Goal: Task Accomplishment & Management: Use online tool/utility

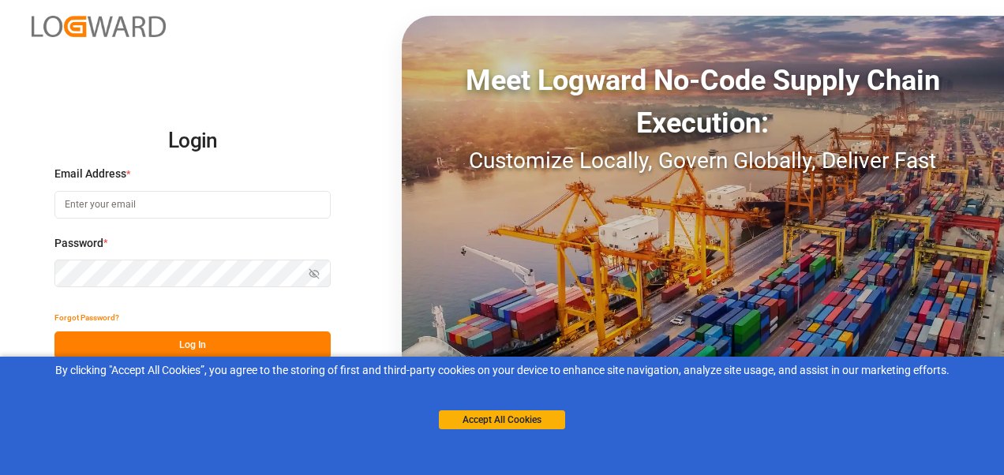
click at [178, 201] on input at bounding box center [192, 205] width 276 height 28
type input "[PERSON_NAME][EMAIL_ADDRESS][PERSON_NAME][DOMAIN_NAME]"
click at [219, 338] on button "Log In" at bounding box center [192, 346] width 276 height 28
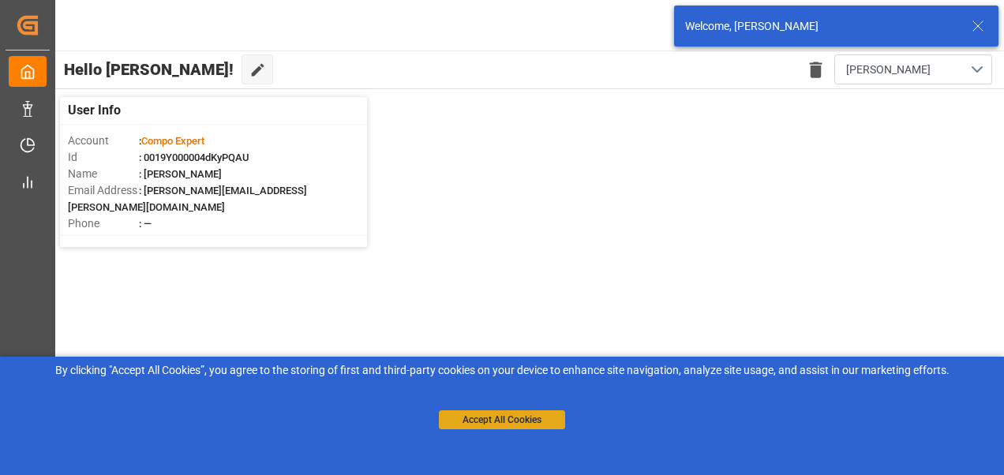
click at [494, 415] on button "Accept All Cookies" at bounding box center [502, 419] width 126 height 19
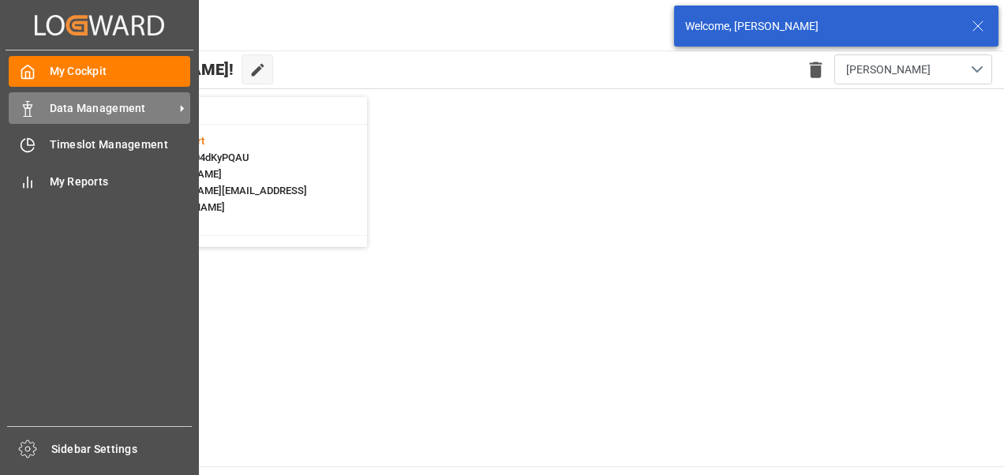
click at [30, 111] on icon at bounding box center [28, 109] width 16 height 16
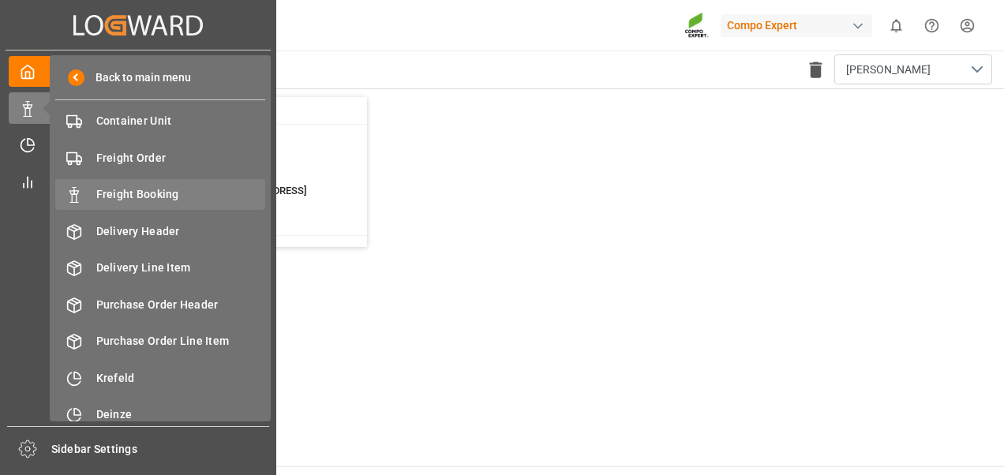
click at [136, 195] on span "Freight Booking" at bounding box center [181, 194] width 170 height 17
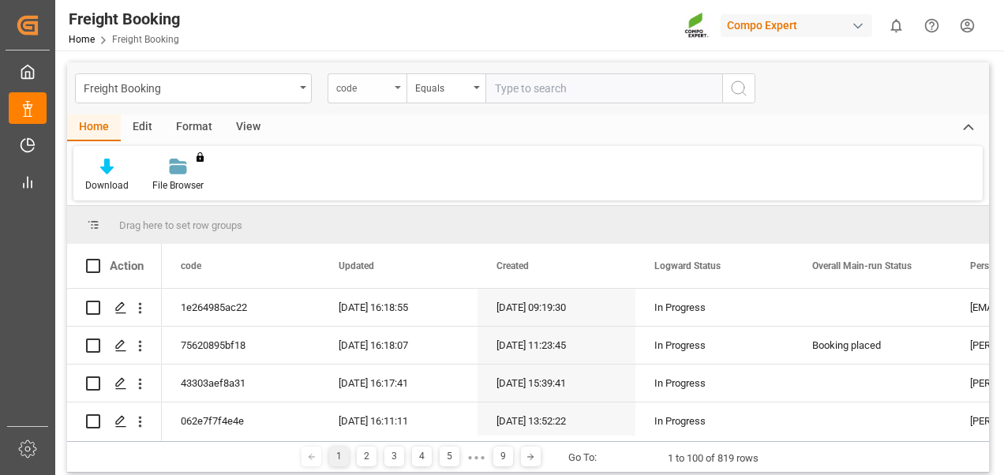
click at [351, 92] on div "code" at bounding box center [363, 86] width 54 height 18
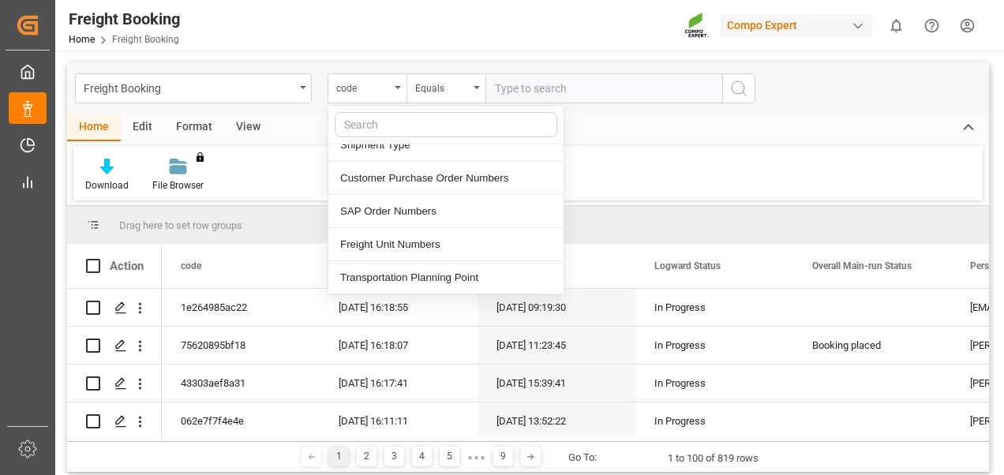
scroll to position [316, 0]
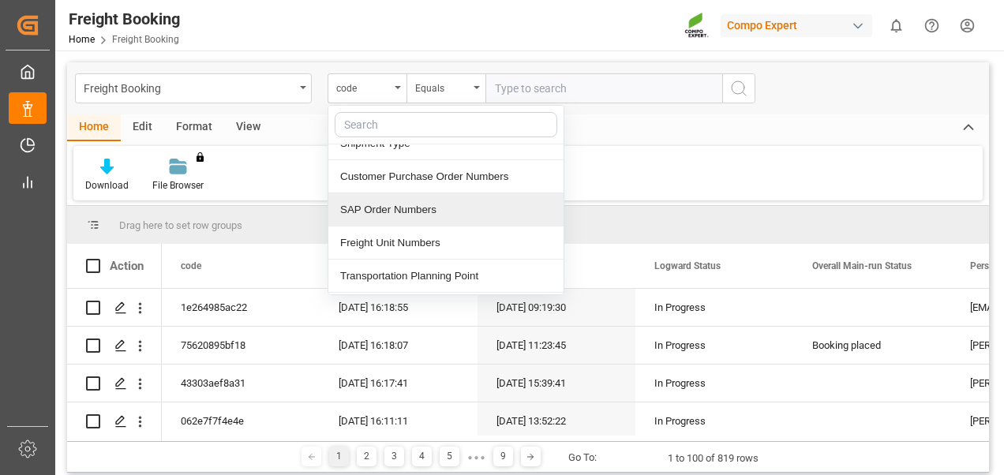
click at [373, 212] on div "SAP Order Numbers" at bounding box center [445, 209] width 235 height 33
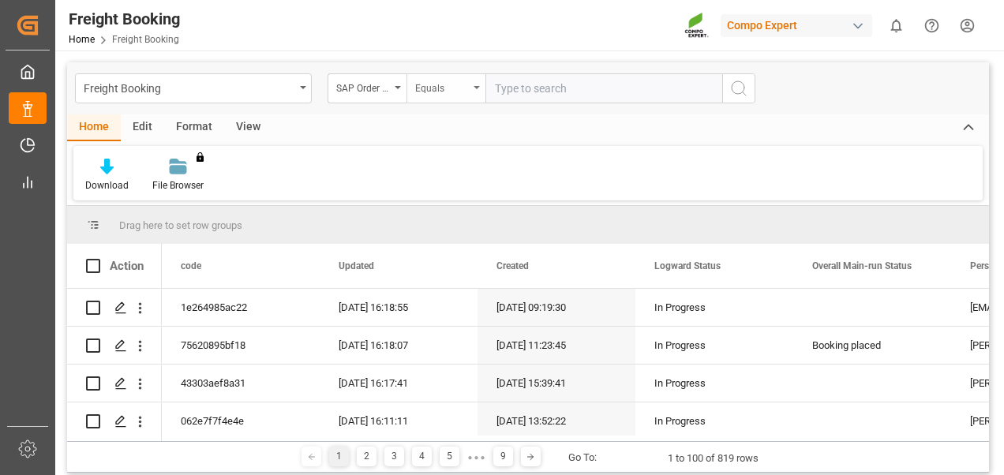
click at [441, 88] on div "Equals" at bounding box center [442, 86] width 54 height 18
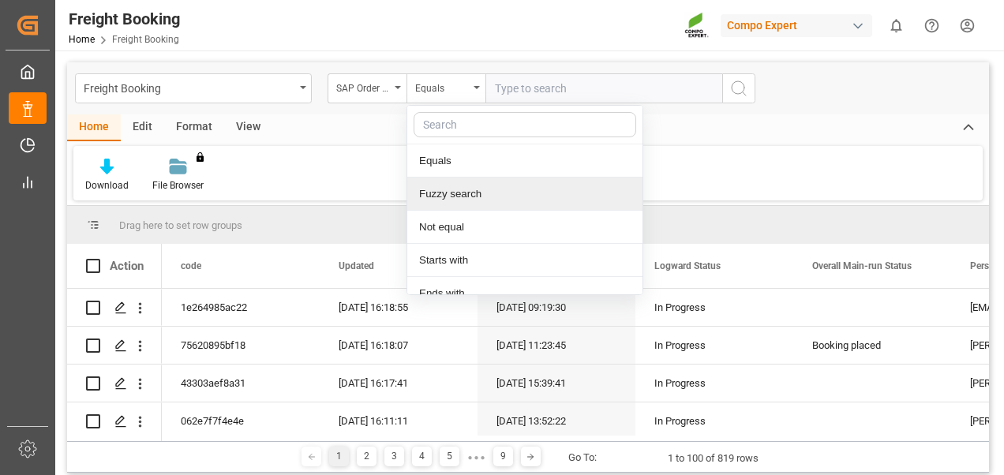
click at [441, 187] on div "Fuzzy search" at bounding box center [524, 194] width 235 height 33
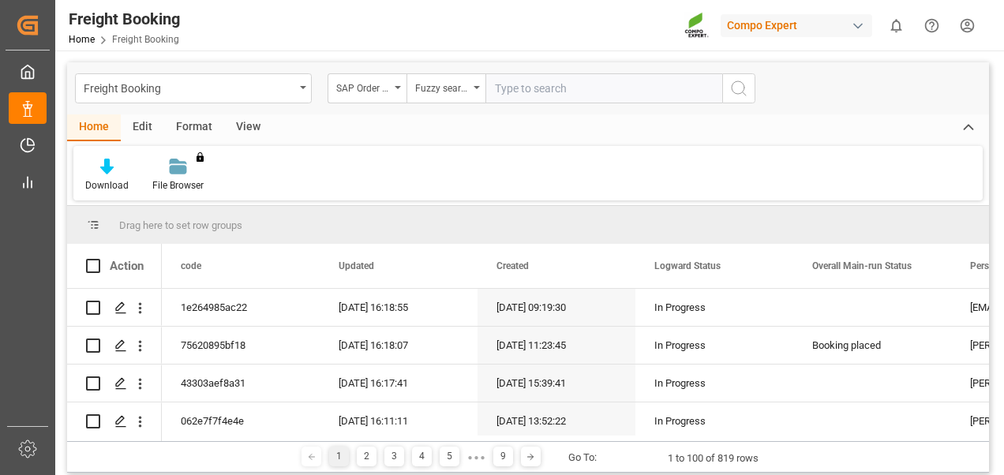
paste input "2000000008"
type input "2000000008"
click at [737, 82] on icon "search button" at bounding box center [738, 88] width 19 height 19
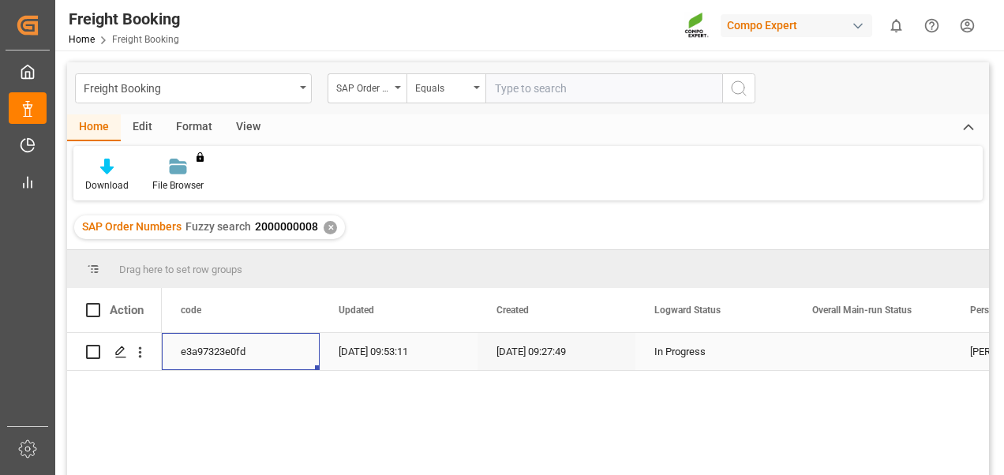
click at [193, 350] on div "e3a97323e0fd" at bounding box center [241, 351] width 158 height 37
click at [118, 358] on line "Press SPACE to select this row." at bounding box center [120, 358] width 9 height 0
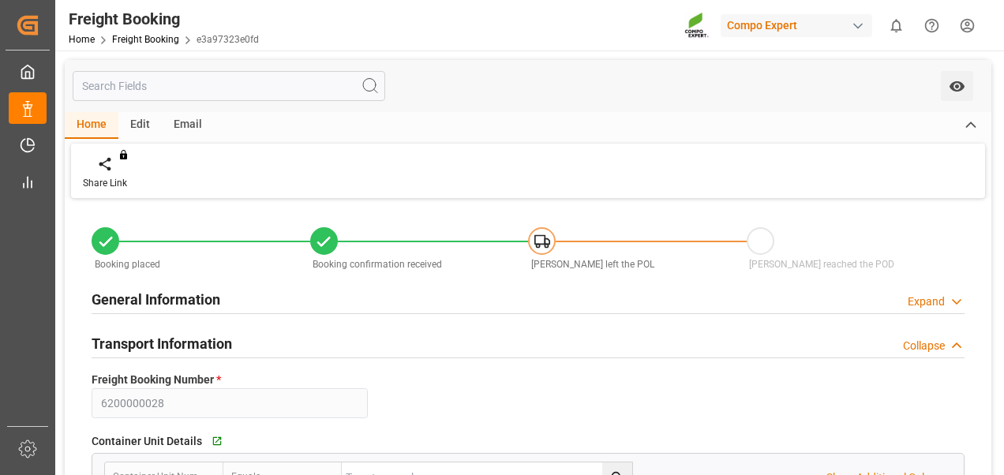
type input "OOCL"
type input "Orient Overseas Container Line Ltd"
type input "9294836"
type input "BEANR"
type input "CAVAN"
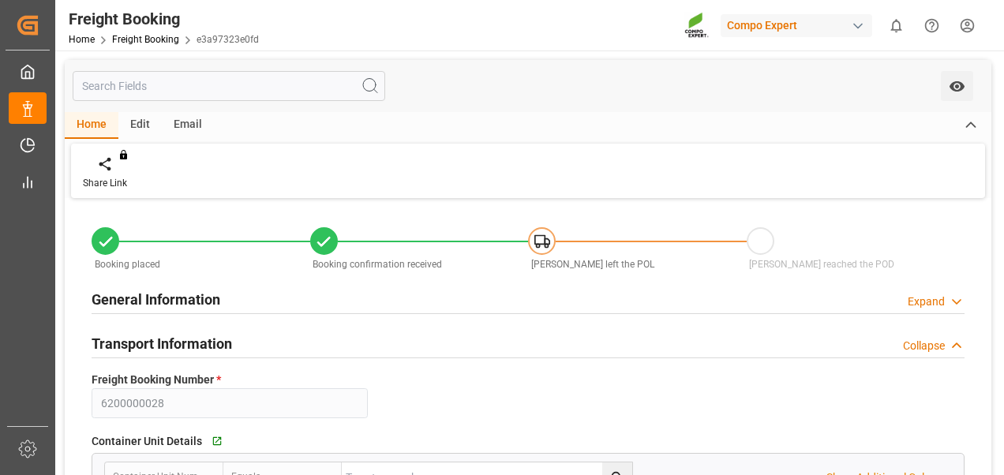
type input "0"
type input "34400"
type input "[DATE] 01:00"
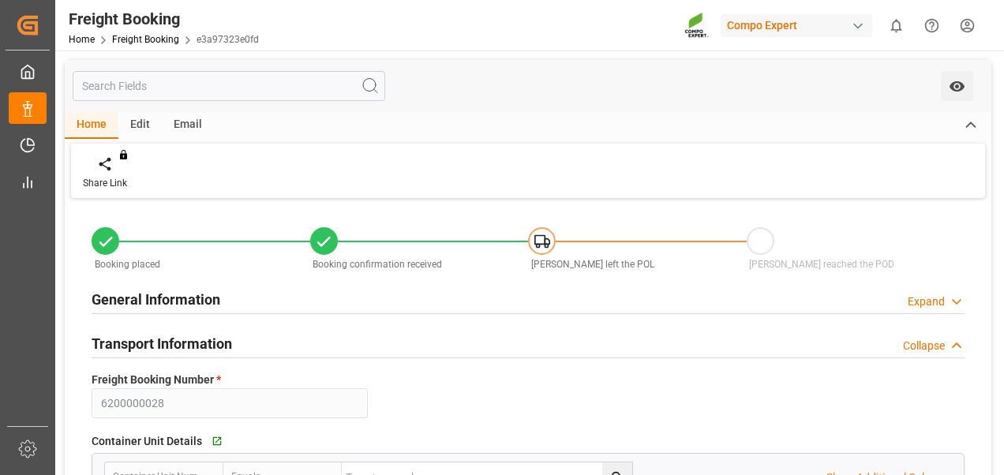
type input "[DATE] 09:27"
type input "[DATE] 12:51"
type input "[DATE] 12:36"
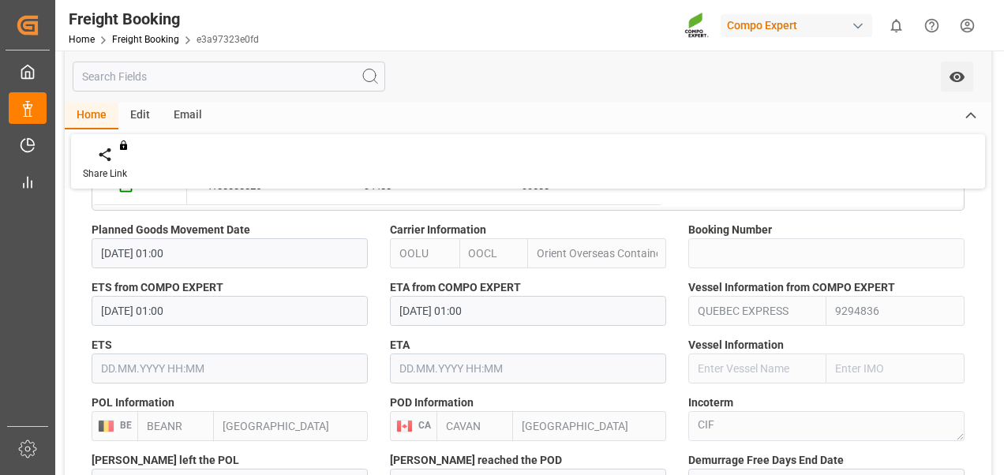
scroll to position [868, 0]
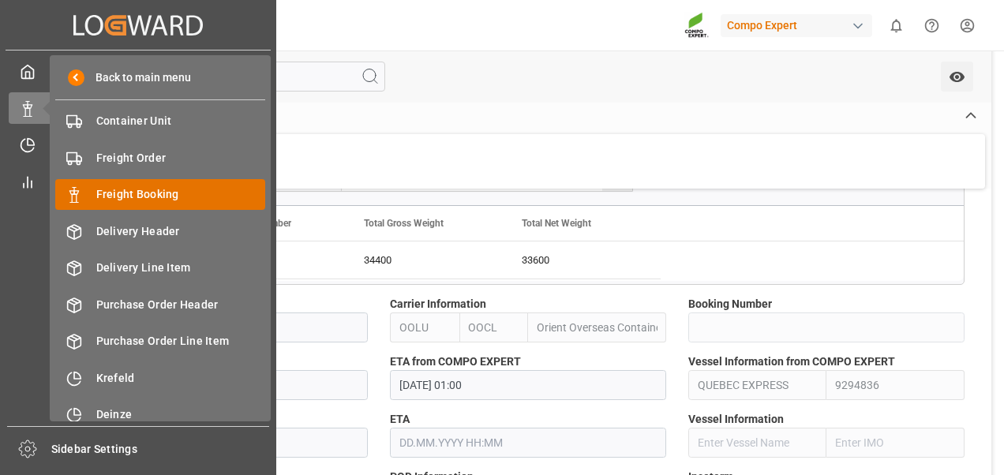
click at [88, 190] on div "Freight Booking Freight Booking" at bounding box center [160, 194] width 210 height 31
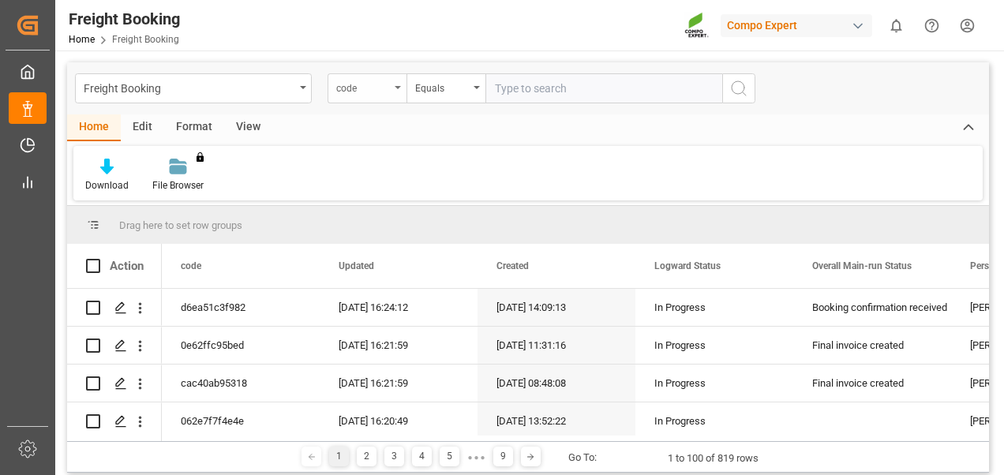
click at [369, 89] on div "code" at bounding box center [363, 86] width 54 height 18
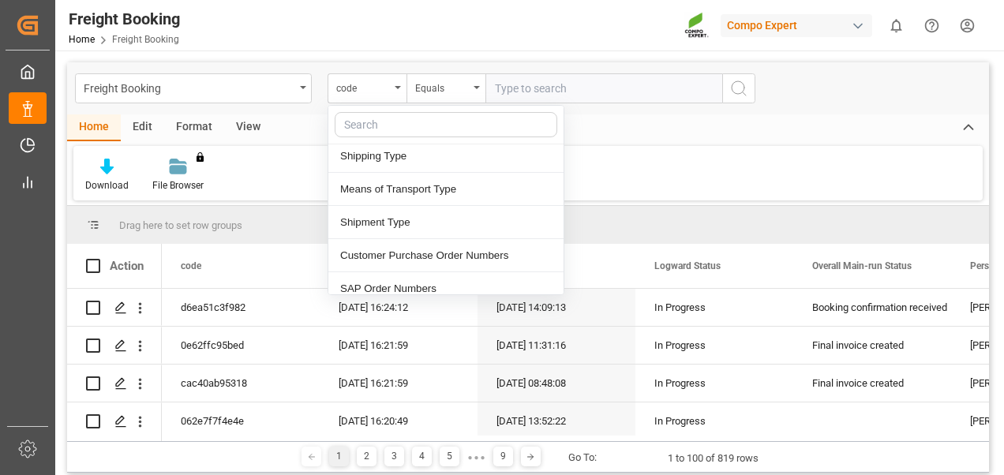
scroll to position [316, 0]
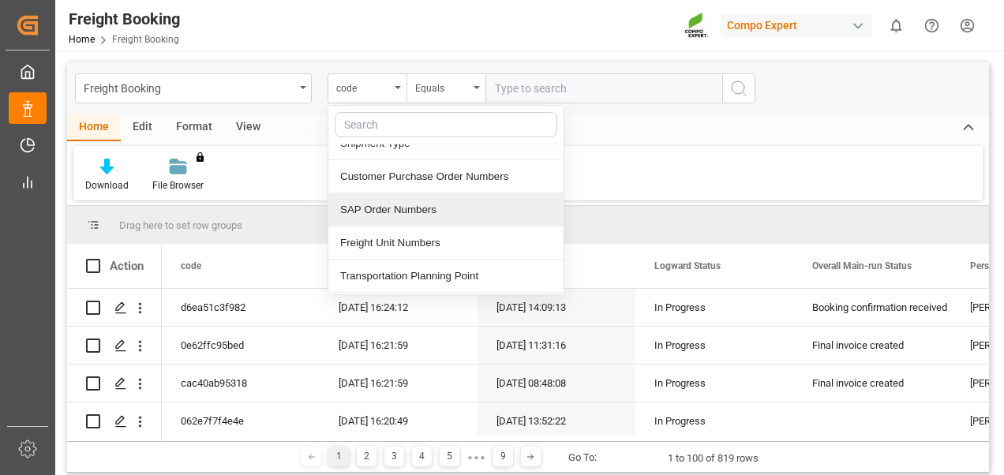
click at [379, 218] on div "SAP Order Numbers" at bounding box center [445, 209] width 235 height 33
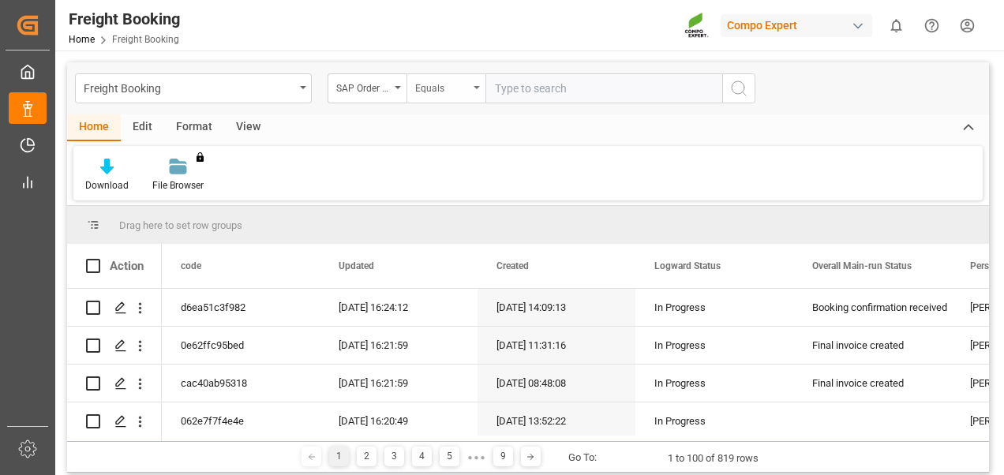
click at [433, 92] on div "Equals" at bounding box center [442, 86] width 54 height 18
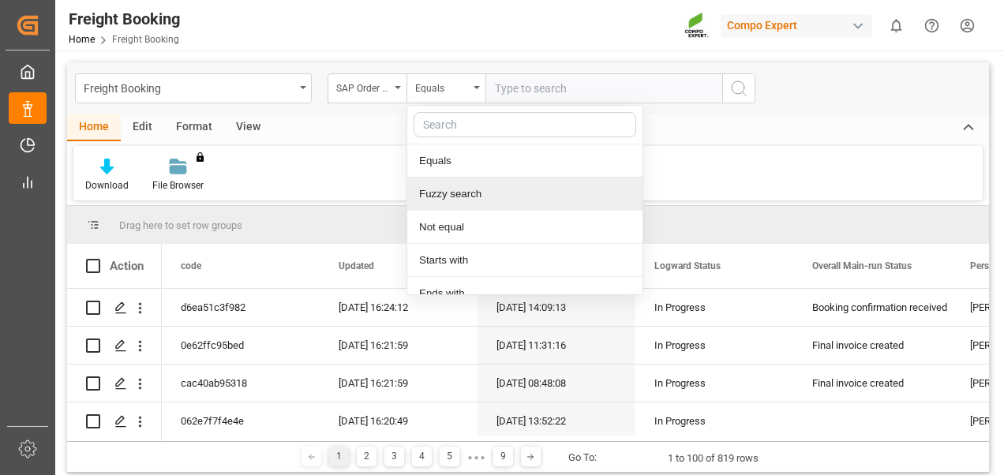
click at [440, 204] on div "Fuzzy search" at bounding box center [524, 194] width 235 height 33
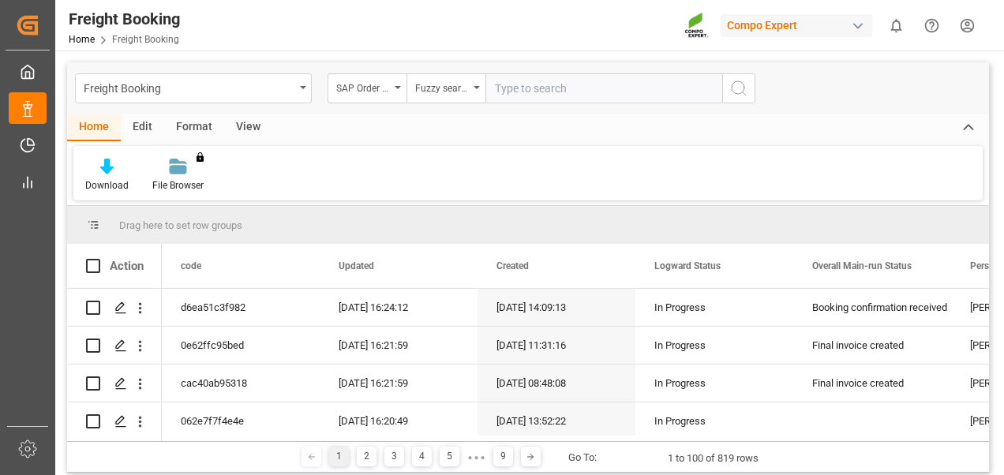
click at [500, 87] on input "text" at bounding box center [603, 88] width 237 height 30
paste input "2000000163"
type input "2000000163"
click at [740, 84] on icon "search button" at bounding box center [738, 88] width 19 height 19
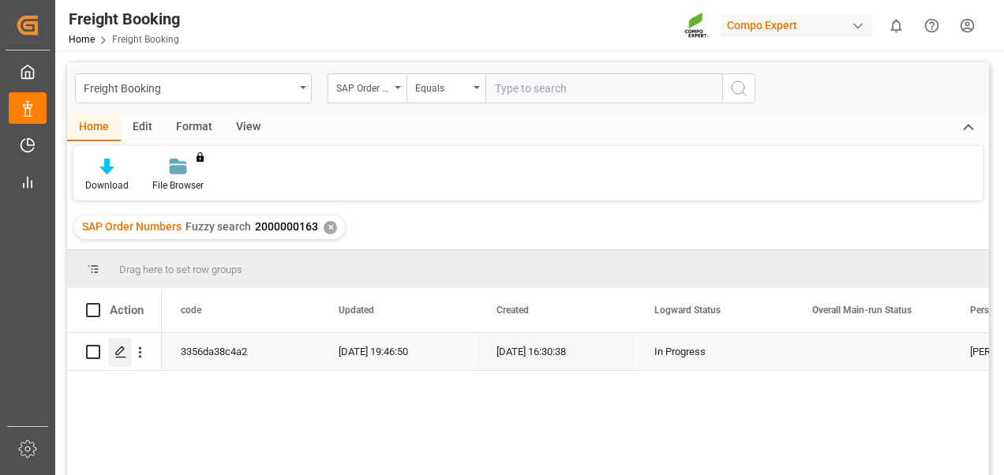
click at [120, 354] on icon "Press SPACE to select this row." at bounding box center [120, 352] width 13 height 13
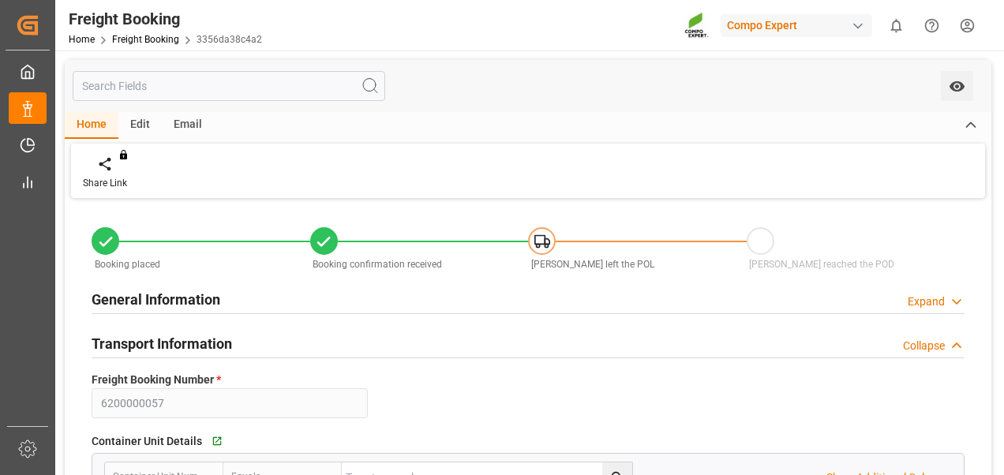
type input "OOCL"
type input "Orient Overseas Container Line Ltd"
type input "9290414"
type input "9253727"
type input "BEANR"
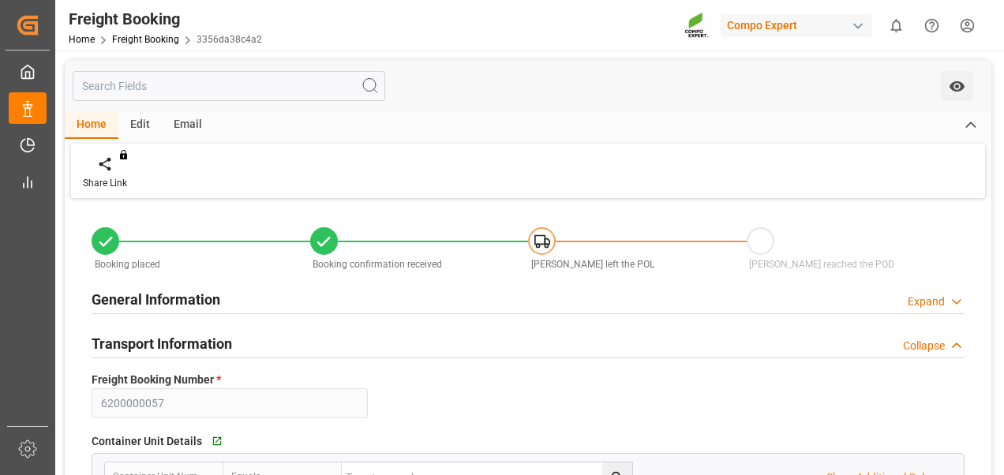
type input "CAVAN"
type input "0"
type input "136354.74"
type input "[DATE] 01:00"
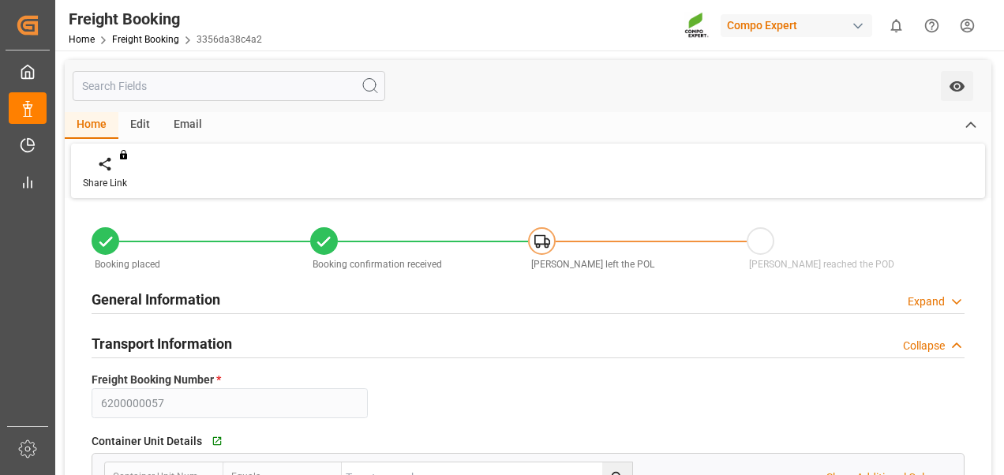
type input "[DATE] 08:00"
type input "[DATE] 22:00"
type input "[DATE] 07:00"
type input "[DATE] 09:48"
type input "[DATE] 16:30"
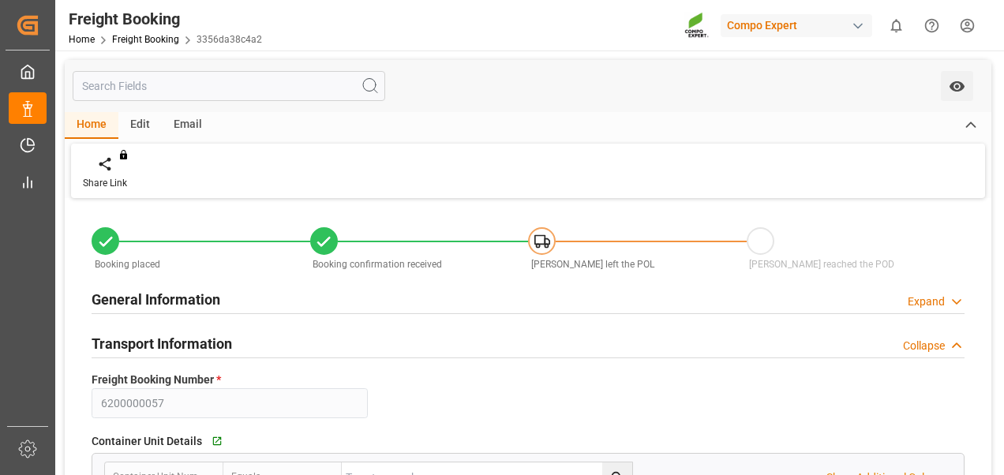
type input "[DATE] 16:30"
type input "[DATE] 12:24"
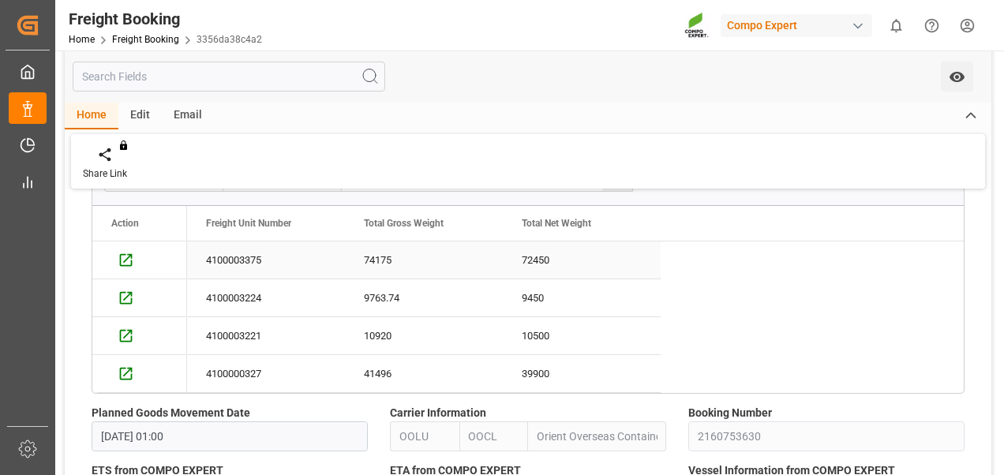
scroll to position [1184, 0]
